Goal: Find contact information: Find contact information

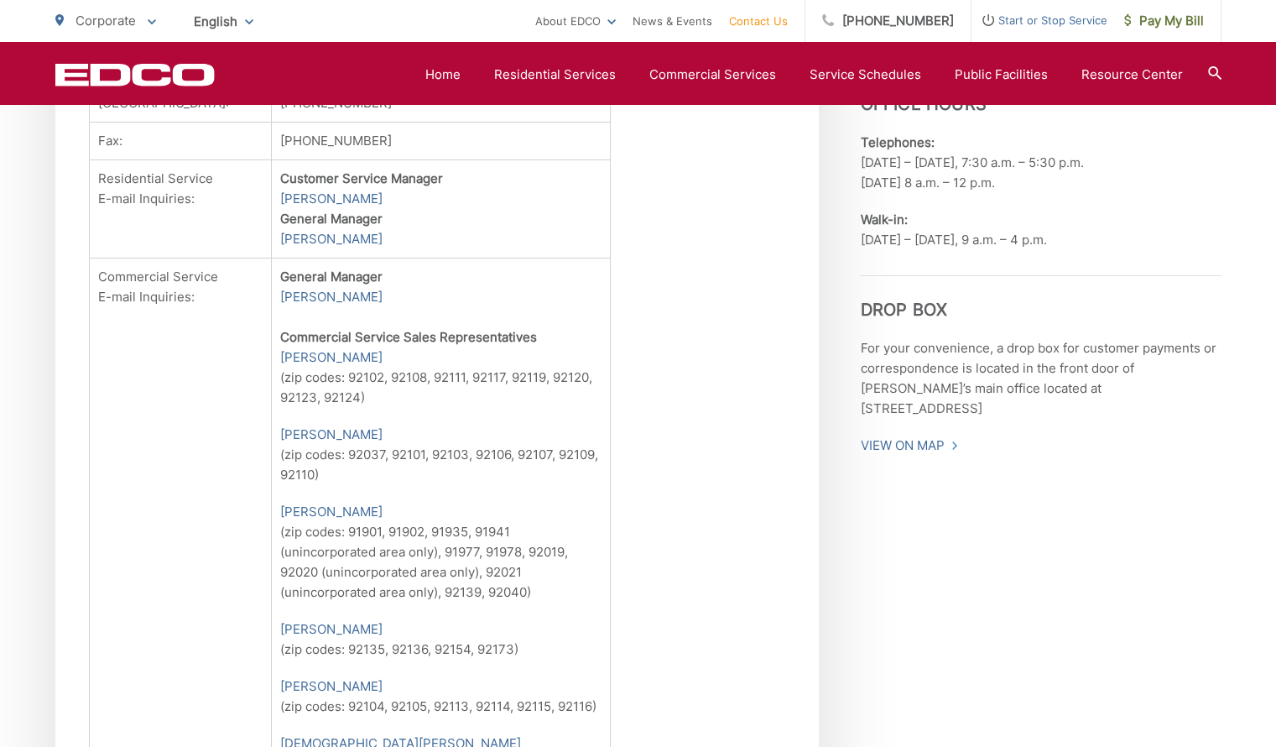
scroll to position [0, 34]
click at [286, 639] on link "Marco Topete" at bounding box center [331, 629] width 102 height 20
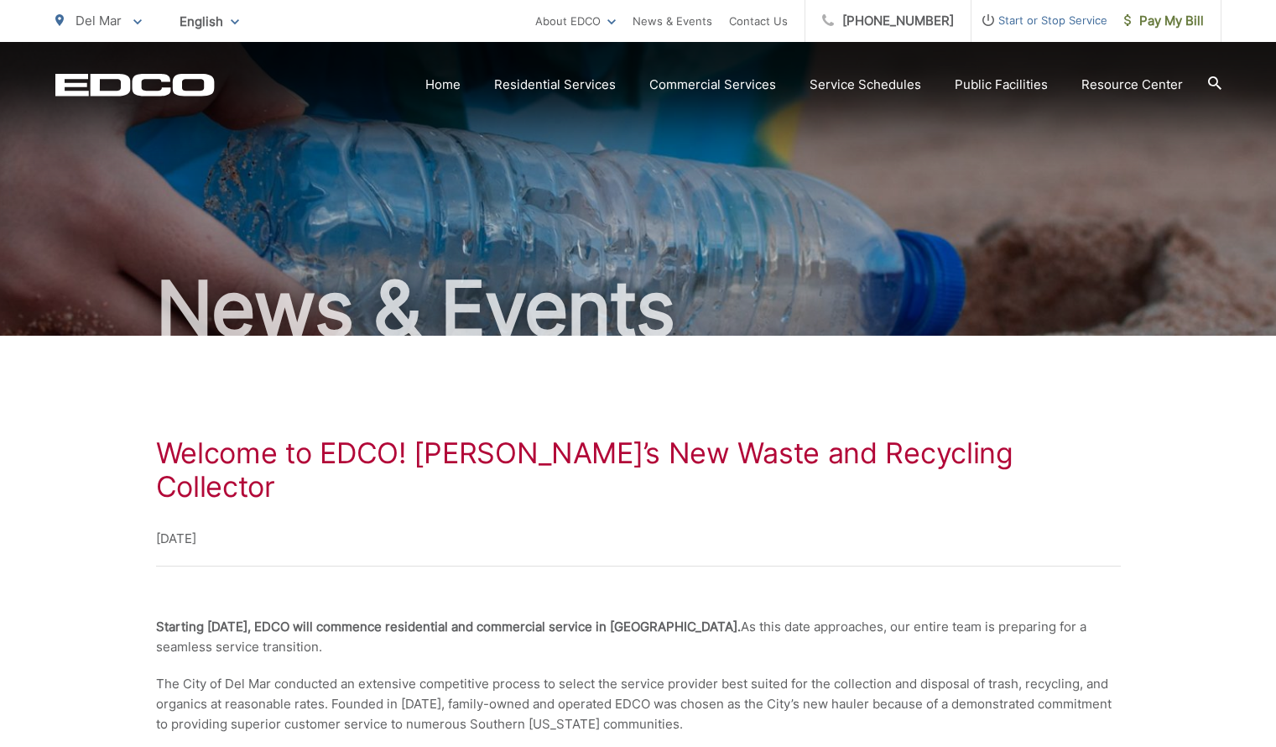
scroll to position [198, 0]
